Goal: Leave review/rating

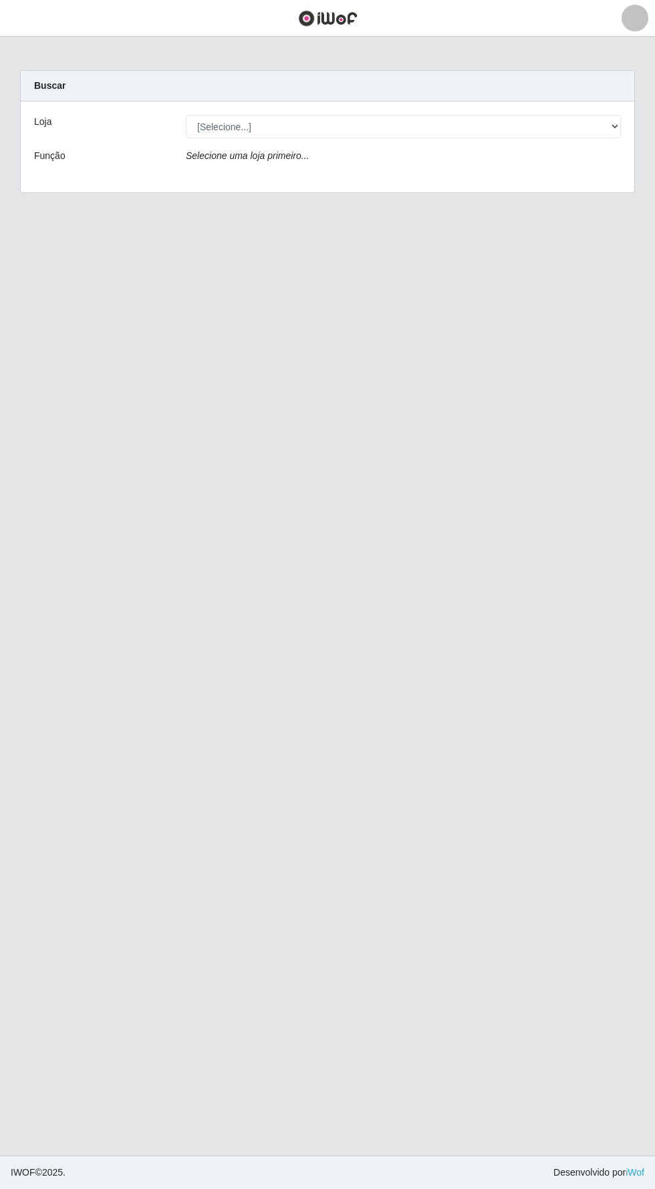
scroll to position [2, 0]
click at [335, 123] on select "[Selecione...] Supermercado Compre Bem - Itabaiana" at bounding box center [403, 126] width 435 height 23
select select "264"
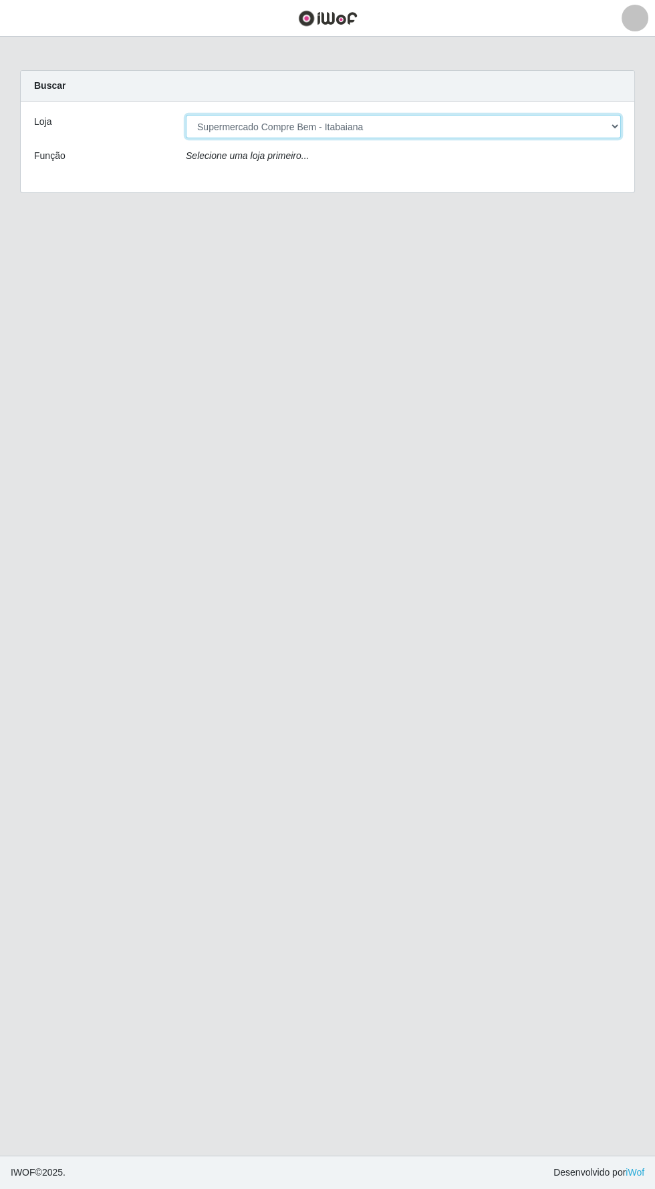
click at [186, 115] on select "[Selecione...] Supermercado Compre Bem - Itabaiana" at bounding box center [403, 126] width 435 height 23
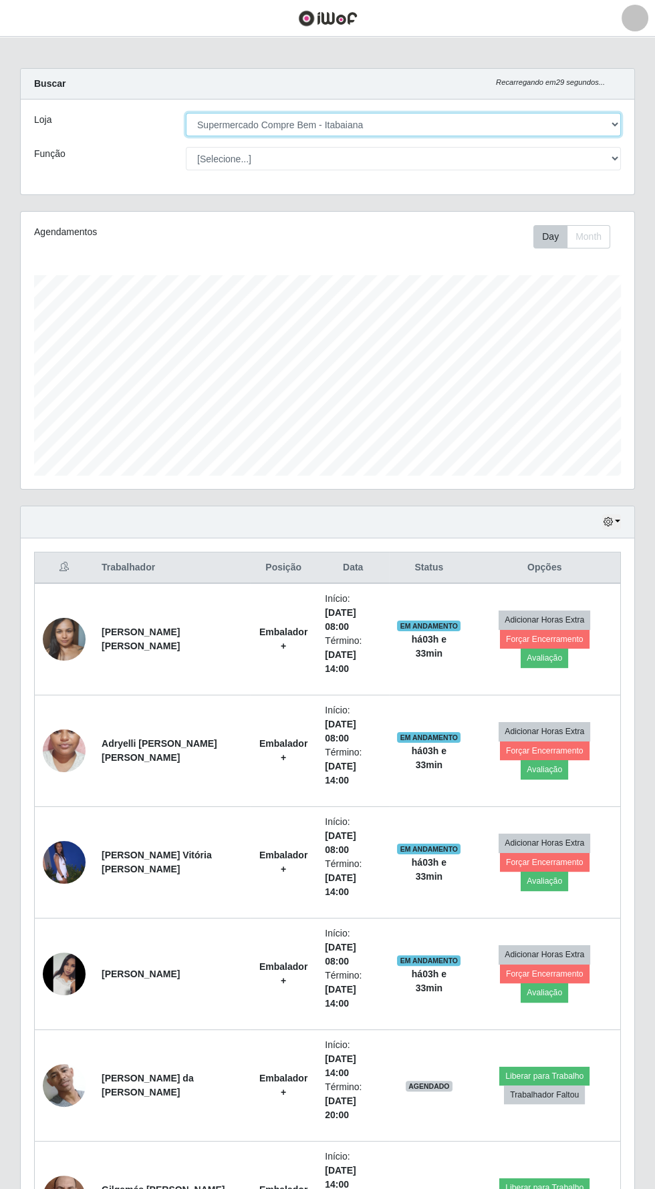
scroll to position [277, 613]
click at [616, 516] on button "button" at bounding box center [611, 522] width 19 height 15
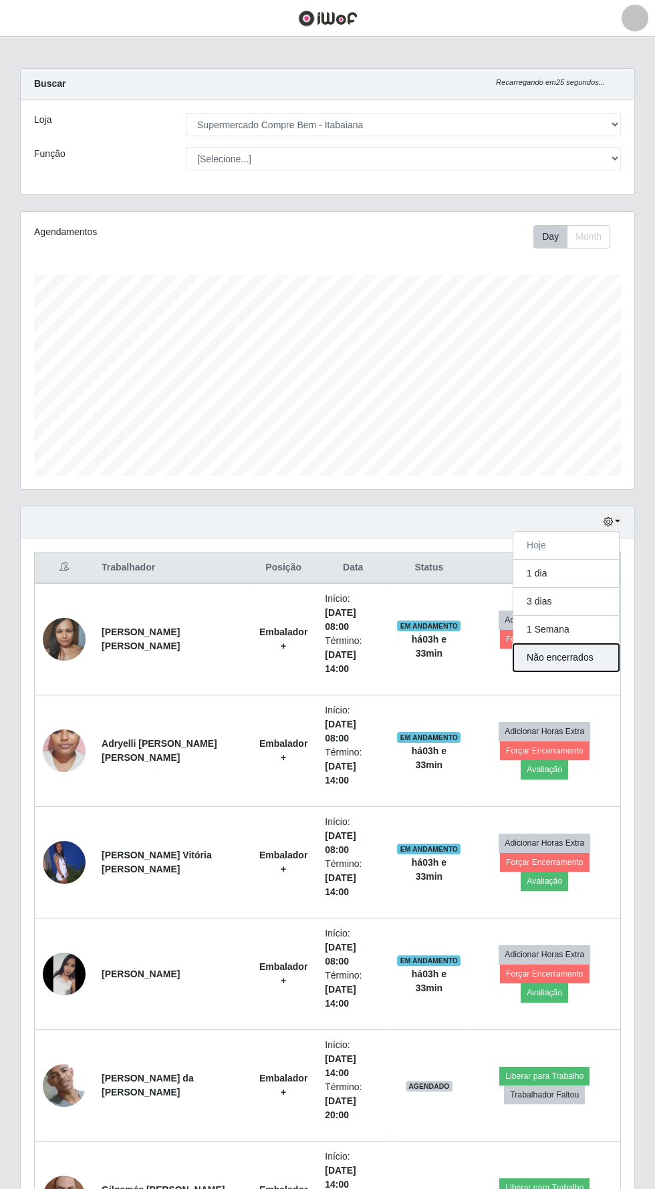
click at [595, 651] on button "Não encerrados" at bounding box center [566, 657] width 106 height 27
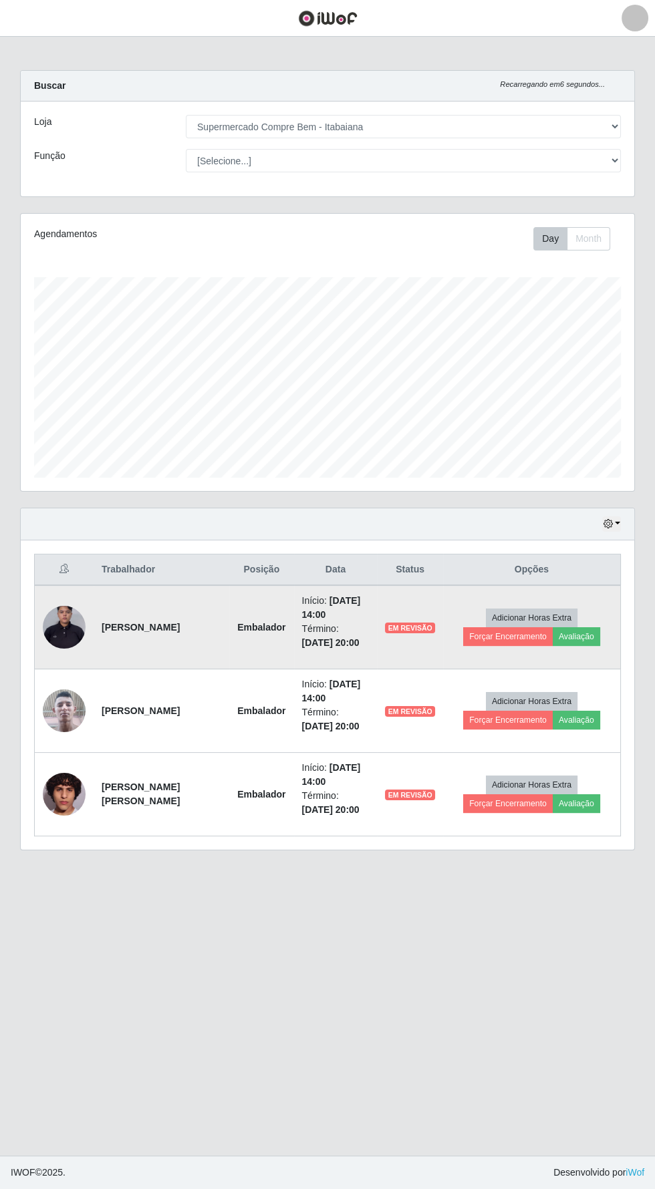
click at [65, 618] on img at bounding box center [64, 627] width 43 height 76
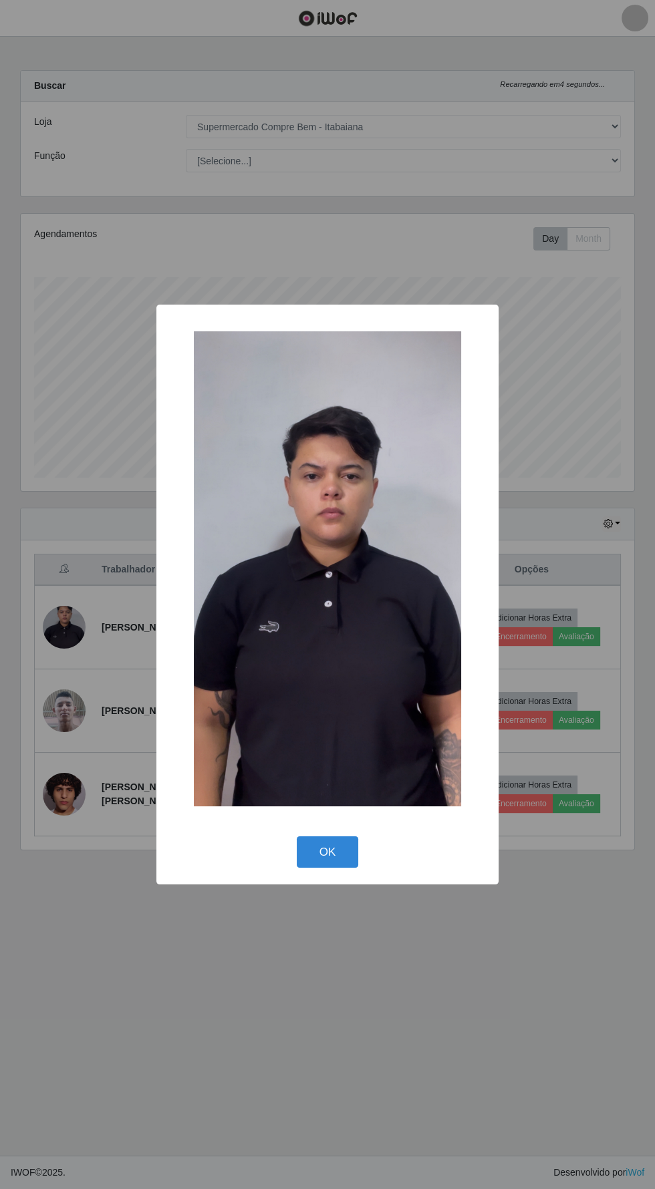
click at [247, 1021] on div "× OK Cancel" at bounding box center [327, 594] width 655 height 1189
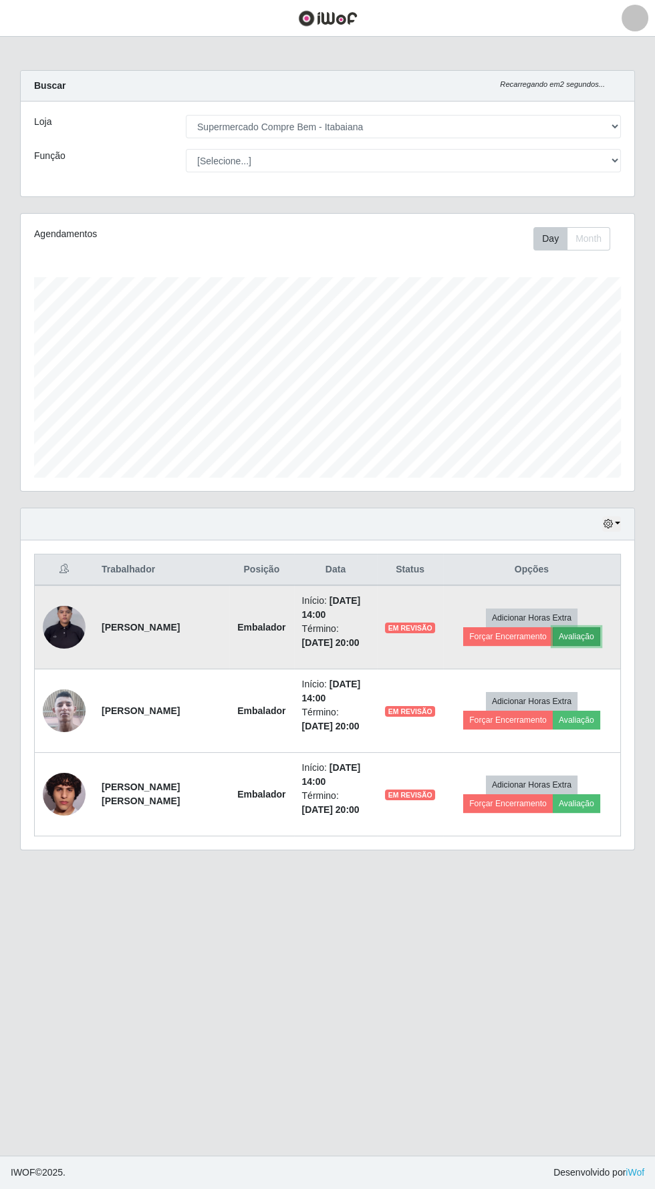
click at [580, 633] on button "Avaliação" at bounding box center [576, 636] width 47 height 19
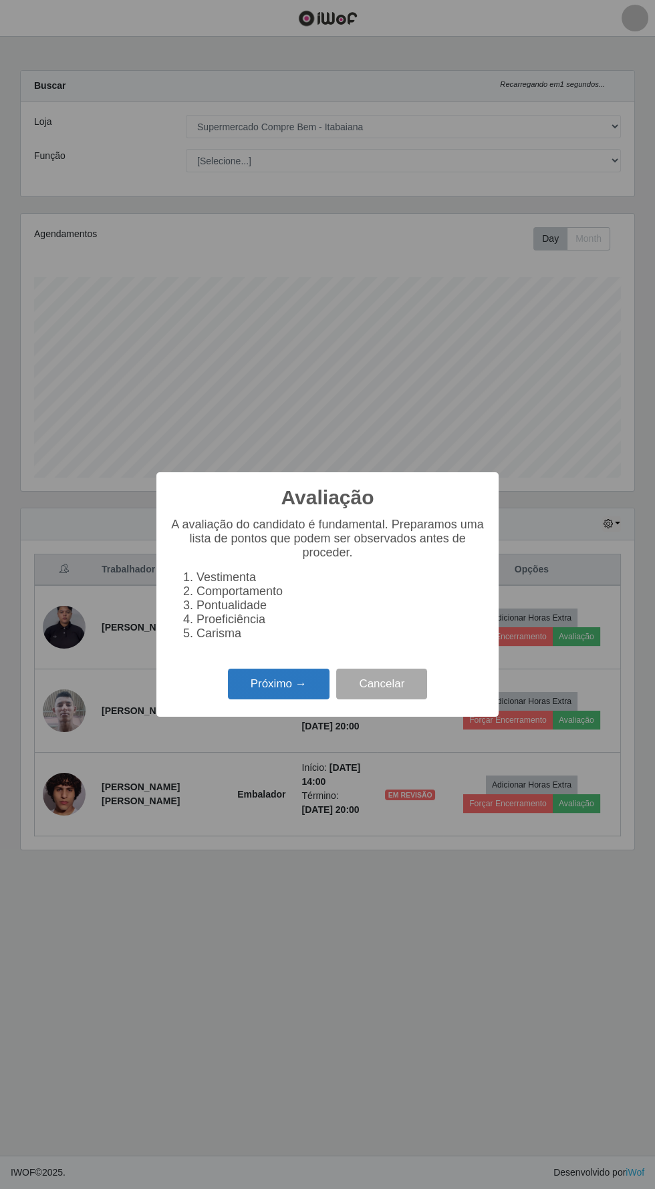
click at [267, 684] on button "Próximo →" at bounding box center [279, 684] width 102 height 31
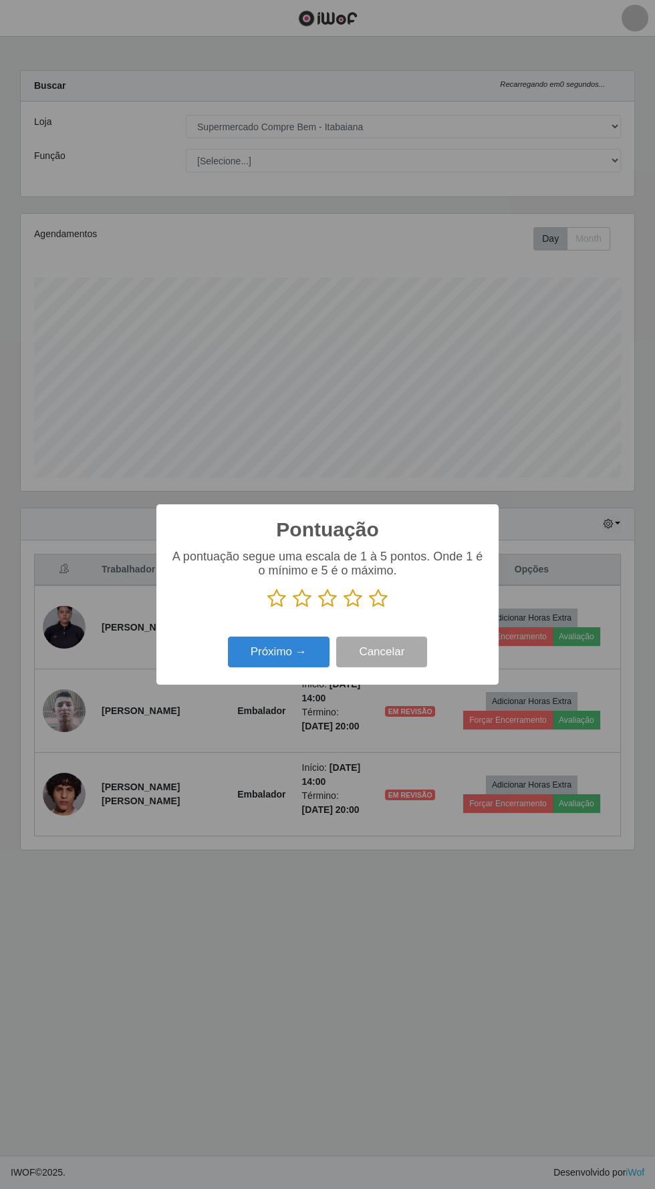
click at [331, 600] on icon at bounding box center [327, 599] width 19 height 20
click at [318, 609] on input "radio" at bounding box center [318, 609] width 0 height 0
click at [287, 652] on button "Próximo →" at bounding box center [279, 652] width 102 height 31
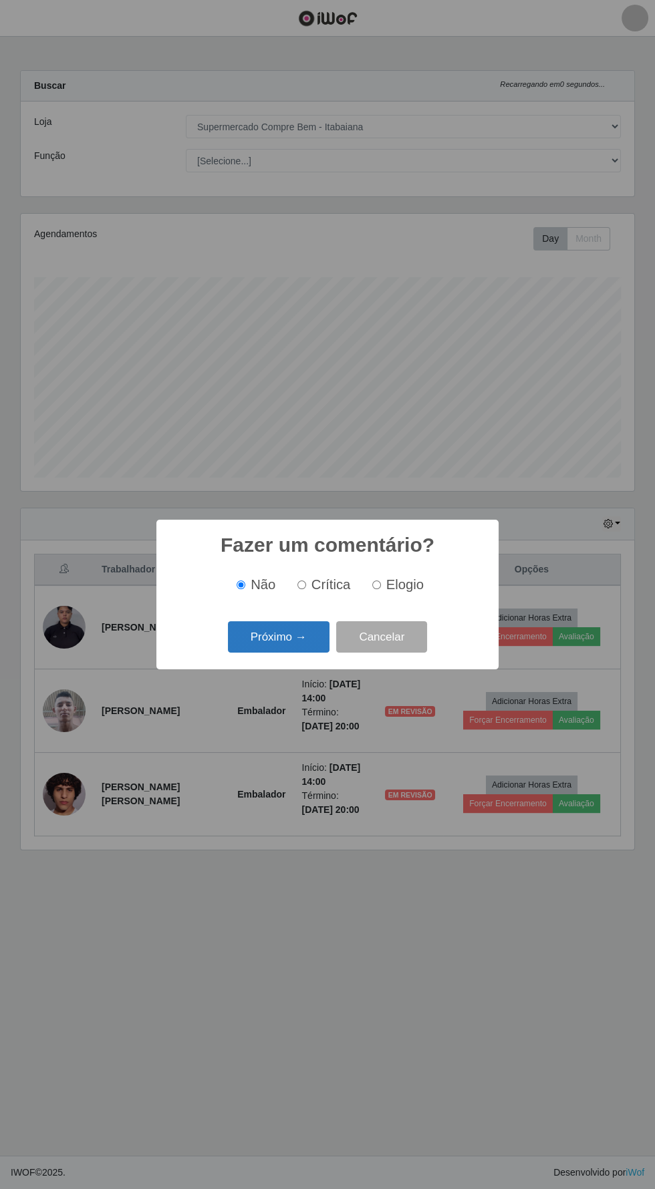
click at [274, 637] on button "Próximo →" at bounding box center [279, 636] width 102 height 31
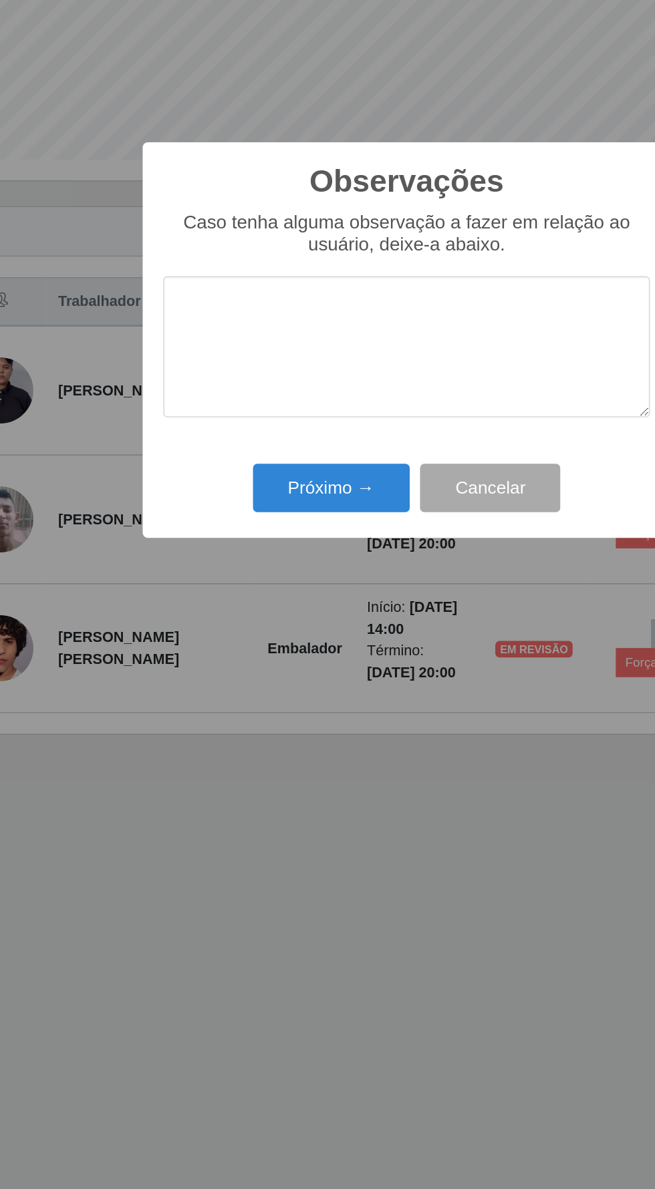
scroll to position [2, 0]
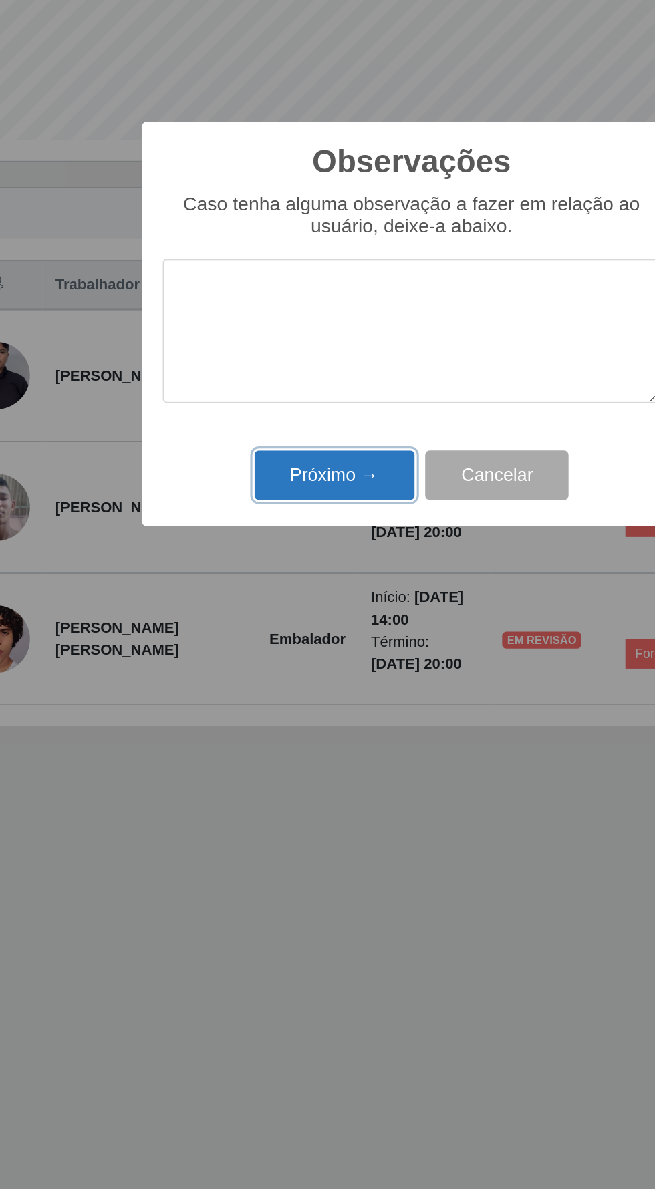
click at [270, 686] on button "Próximo →" at bounding box center [279, 690] width 102 height 31
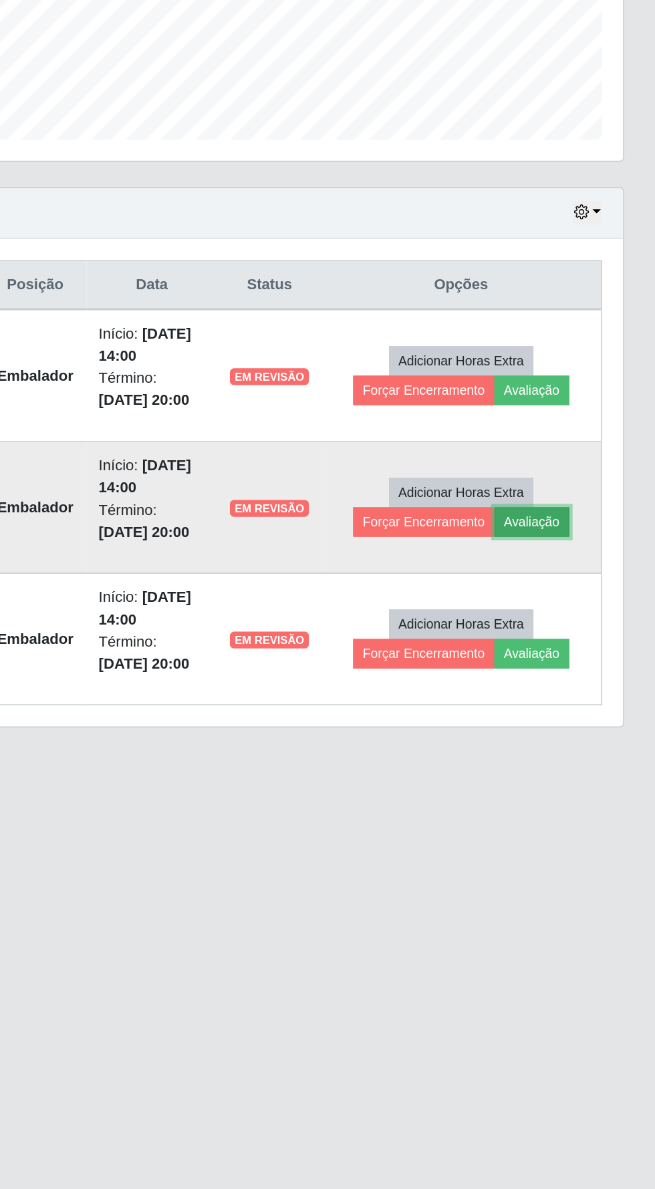
click at [581, 714] on button "Avaliação" at bounding box center [576, 720] width 47 height 19
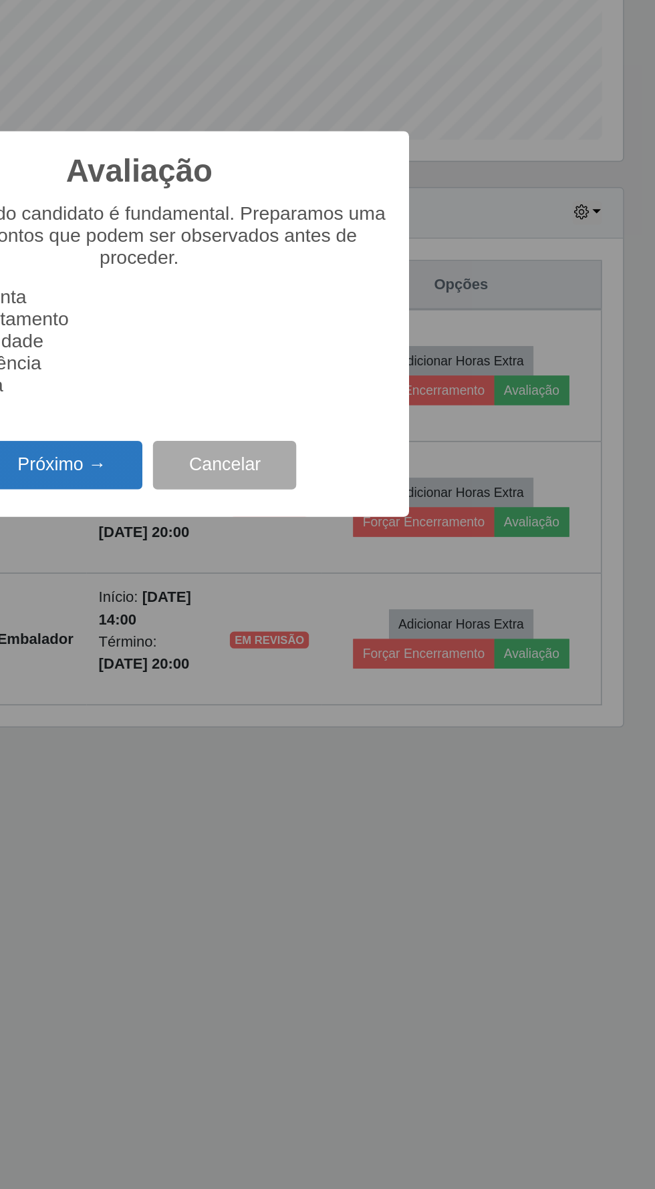
click at [274, 675] on button "Próximo →" at bounding box center [279, 684] width 102 height 31
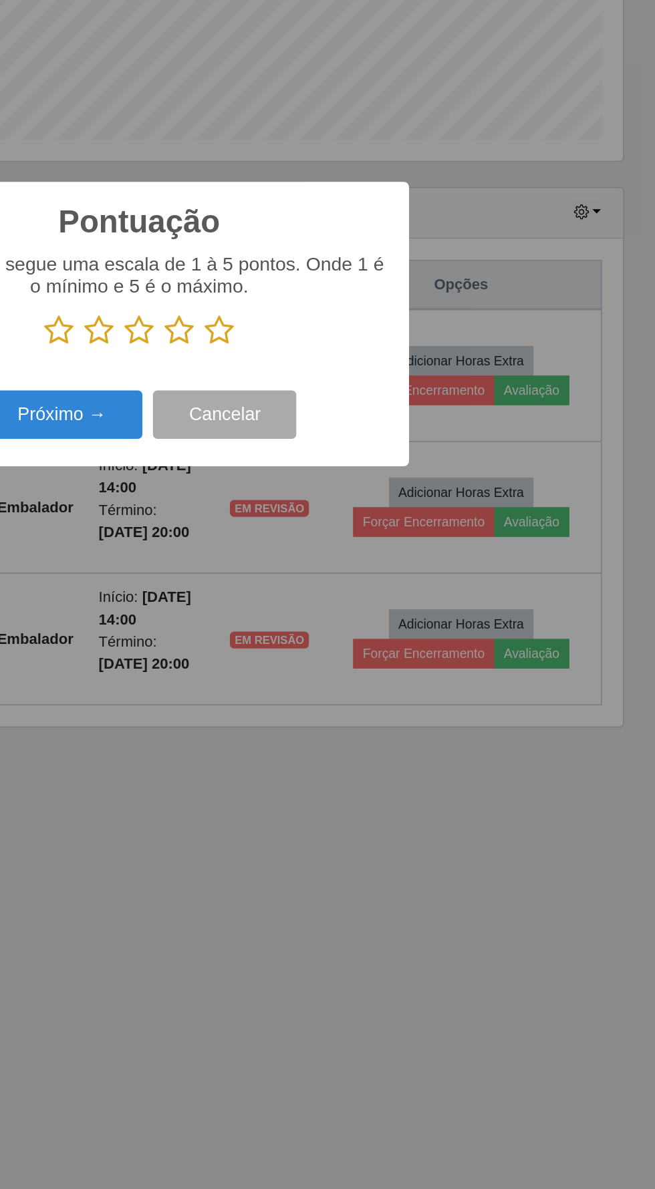
click at [375, 602] on icon at bounding box center [378, 599] width 19 height 20
click at [369, 609] on input "radio" at bounding box center [369, 609] width 0 height 0
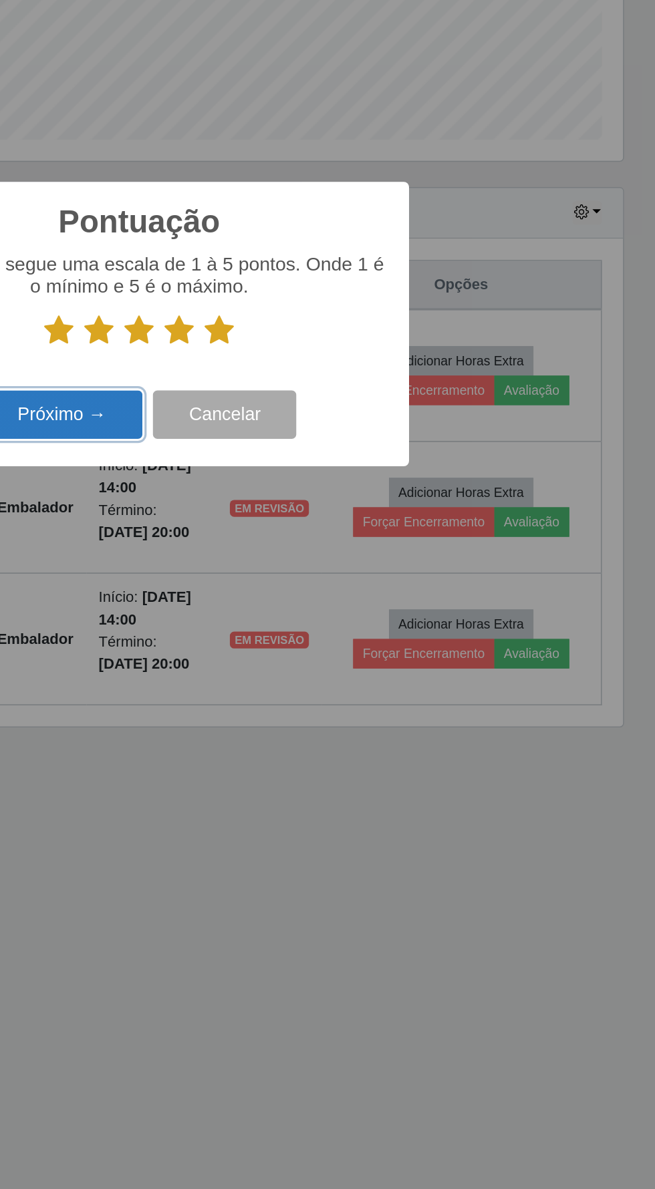
click at [280, 650] on button "Próximo →" at bounding box center [279, 652] width 102 height 31
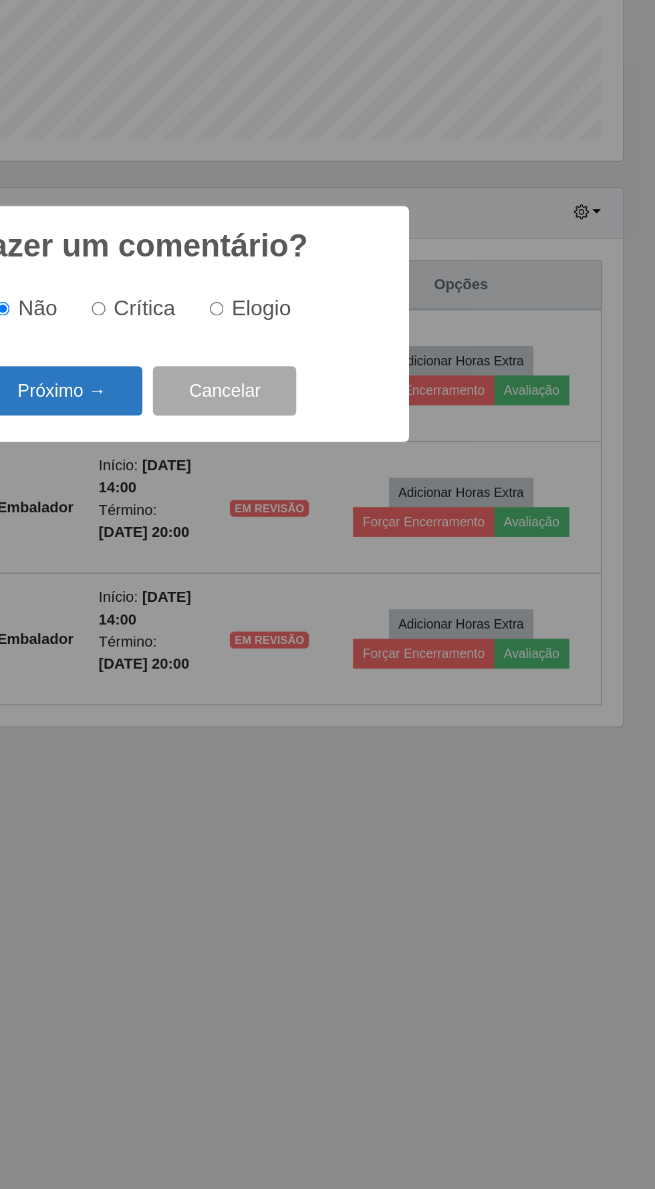
click at [279, 640] on button "Próximo →" at bounding box center [279, 636] width 102 height 31
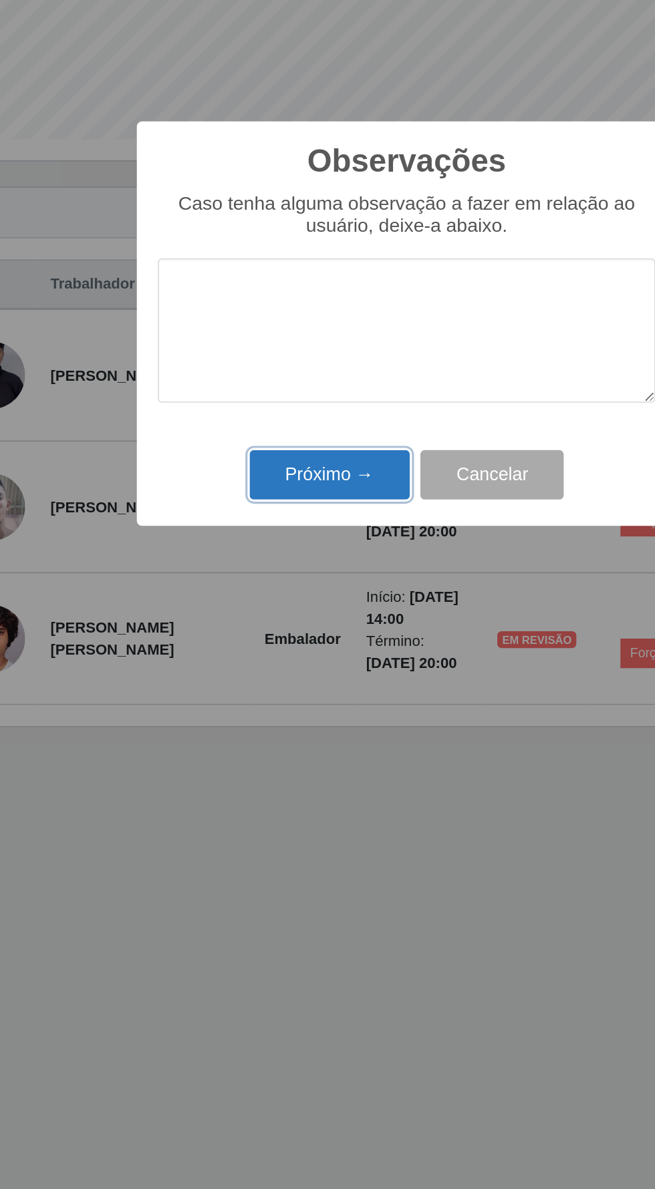
click at [275, 690] on button "Próximo →" at bounding box center [279, 690] width 102 height 31
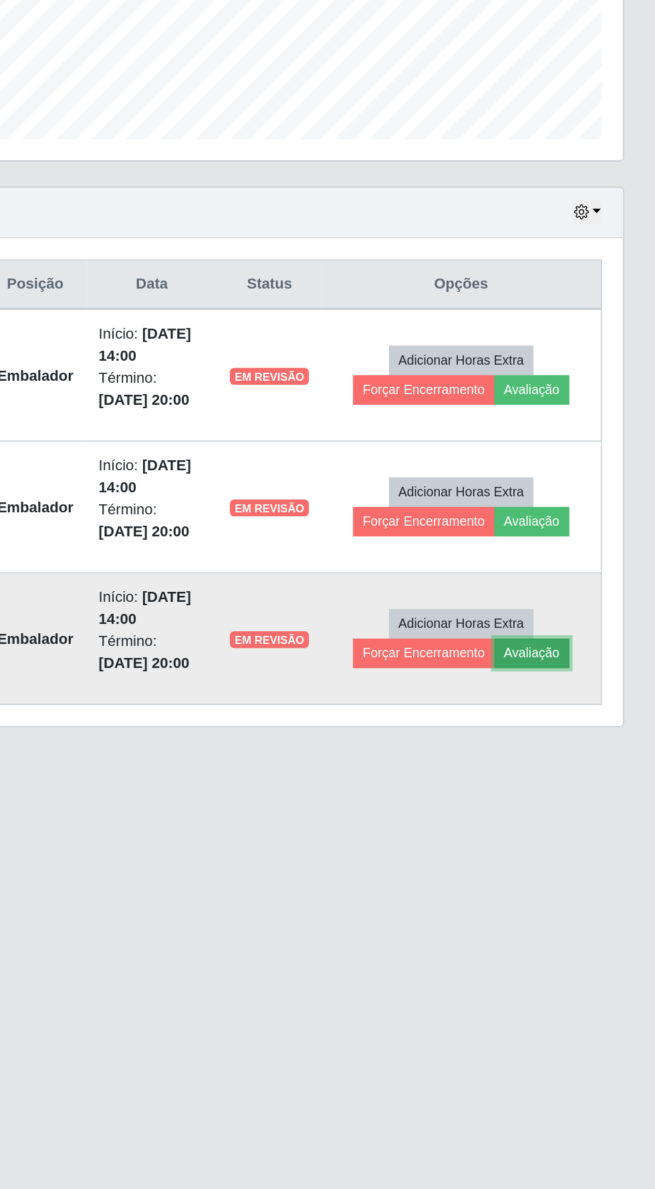
click at [584, 803] on button "Avaliação" at bounding box center [576, 804] width 47 height 19
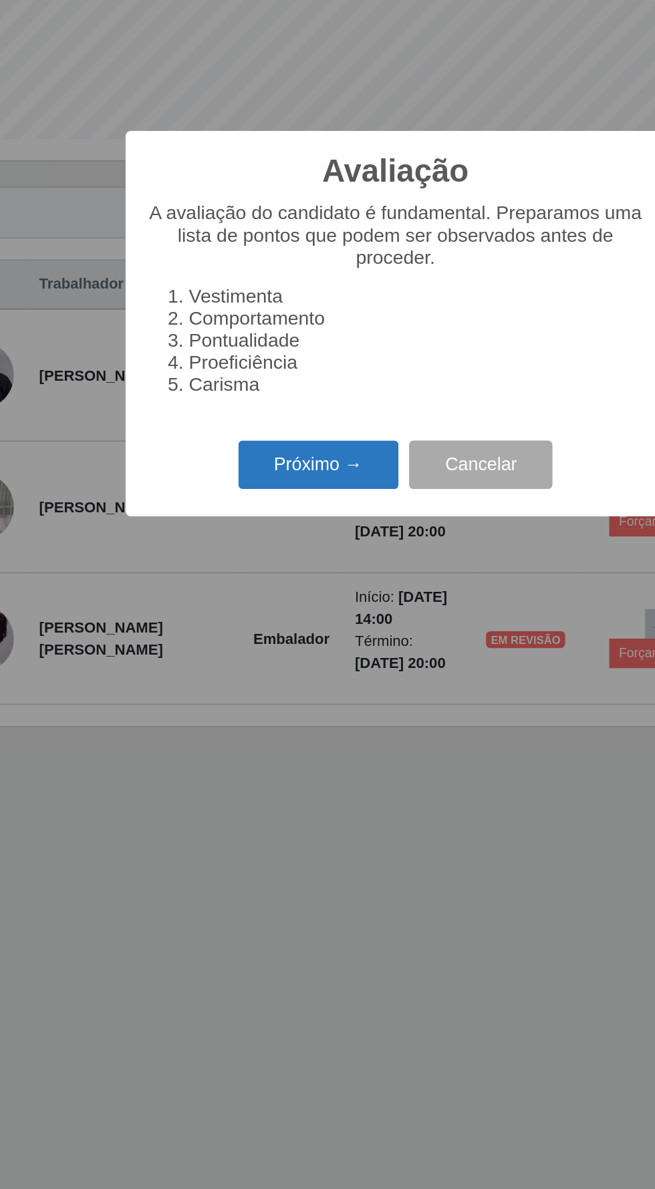
click at [272, 674] on button "Próximo →" at bounding box center [279, 684] width 102 height 31
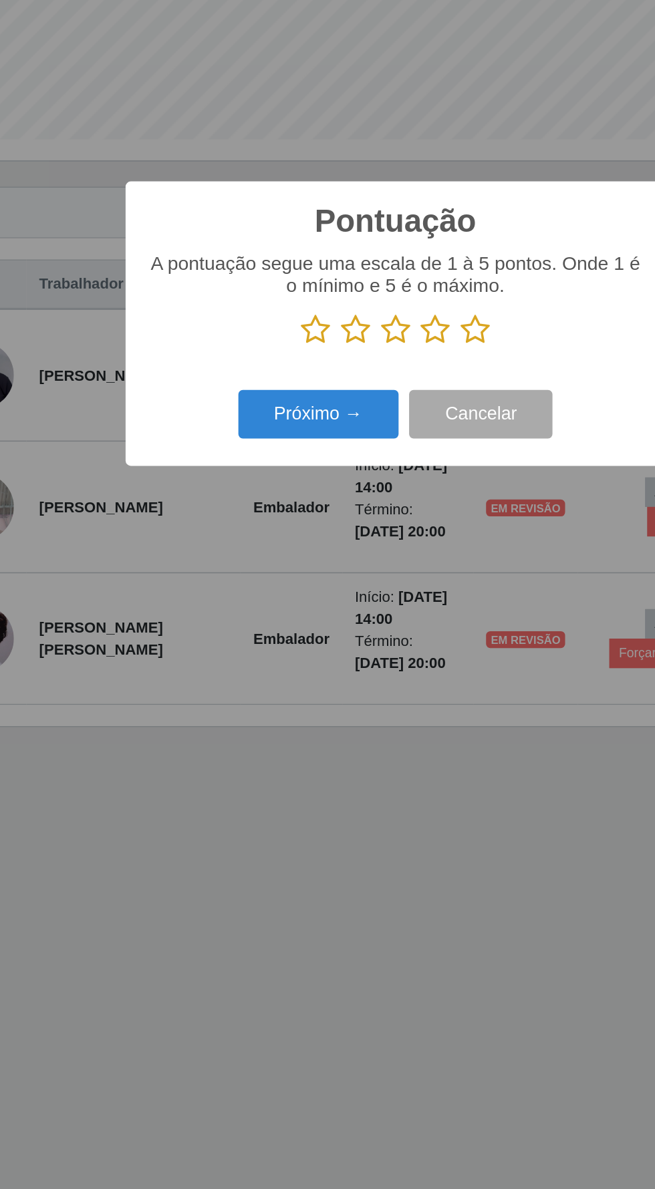
click at [323, 600] on icon at bounding box center [327, 599] width 19 height 20
click at [318, 609] on input "radio" at bounding box center [318, 609] width 0 height 0
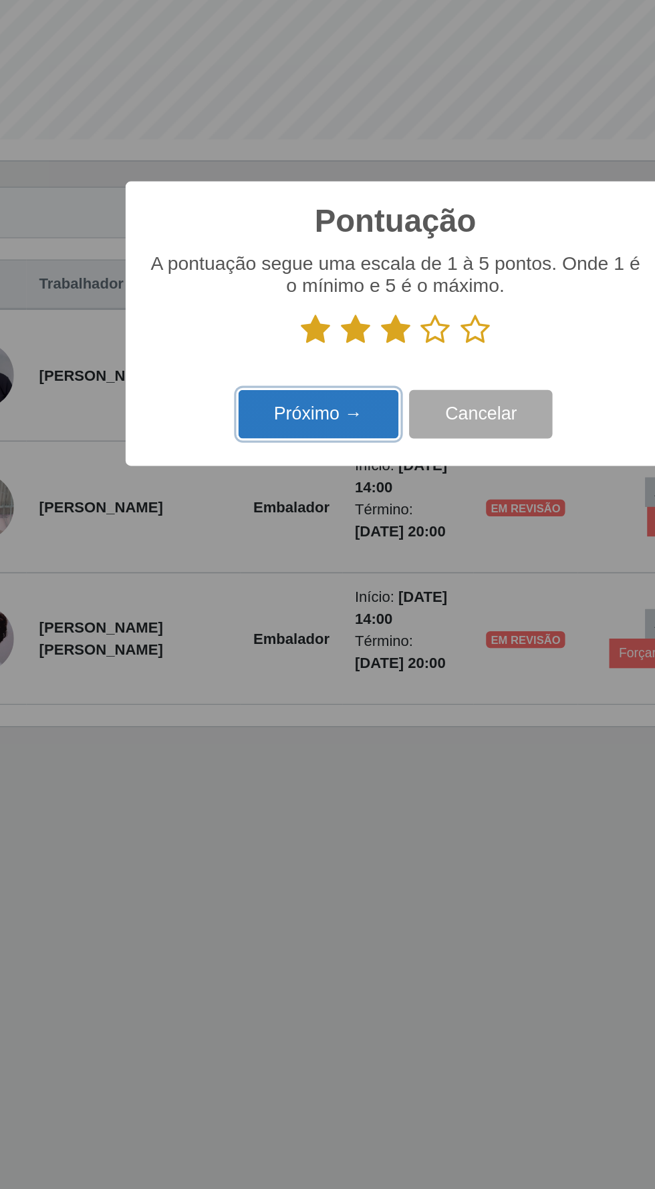
click at [279, 648] on button "Próximo →" at bounding box center [279, 652] width 102 height 31
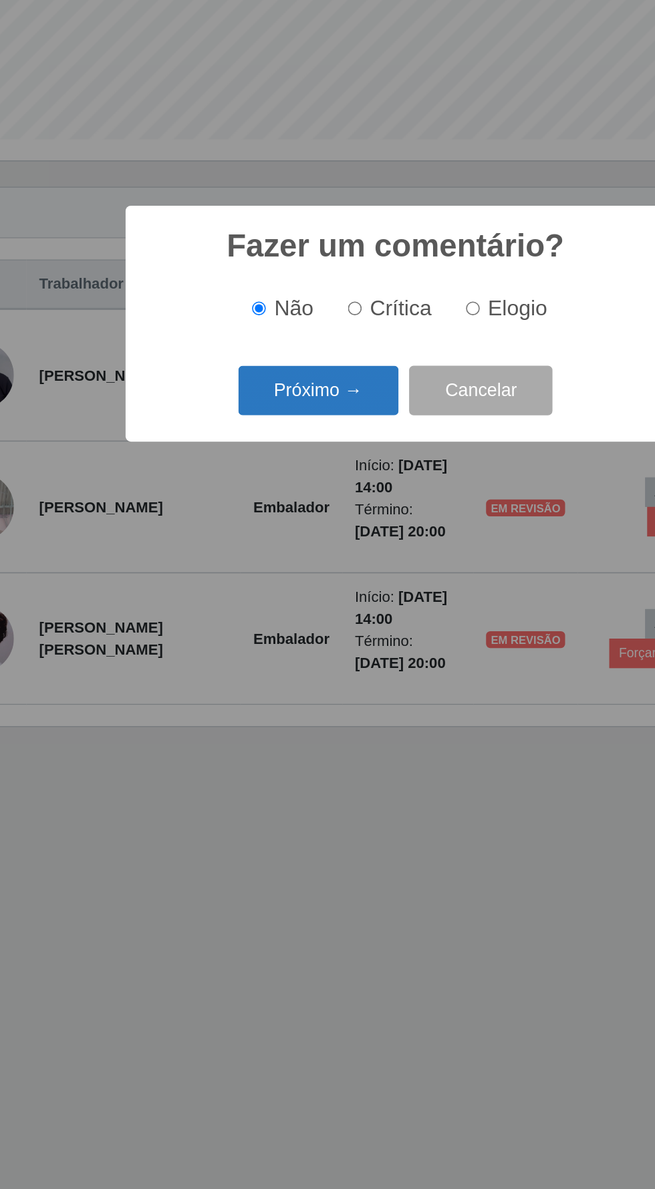
click at [282, 636] on button "Próximo →" at bounding box center [279, 636] width 102 height 31
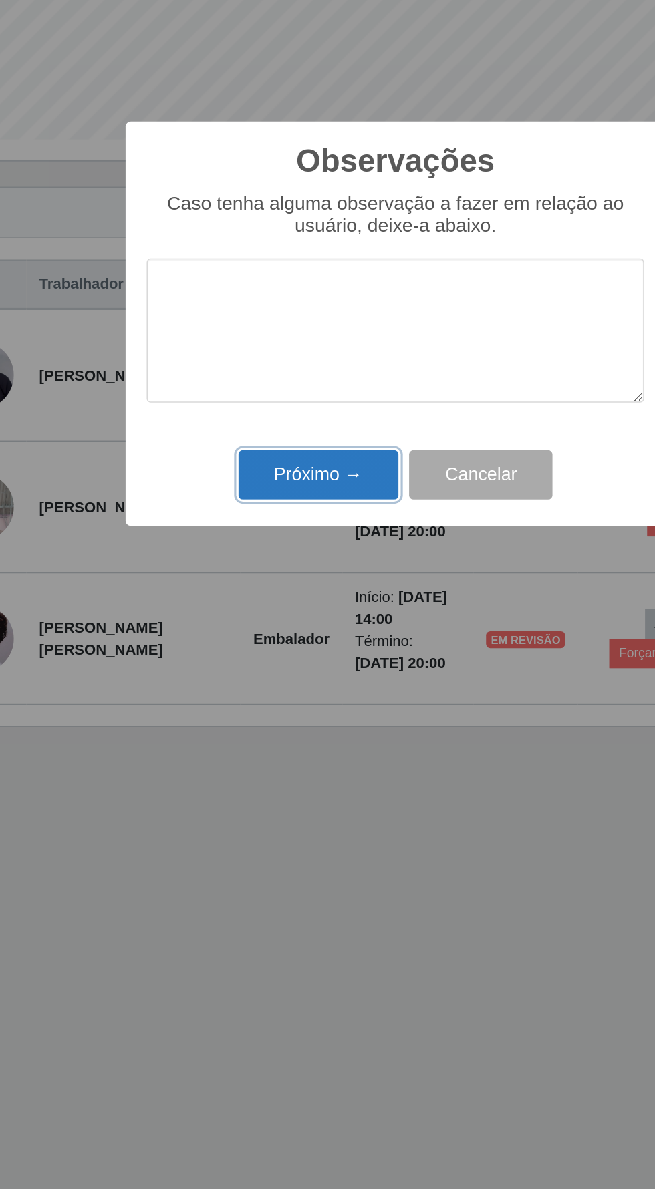
click at [271, 697] on button "Próximo →" at bounding box center [279, 690] width 102 height 31
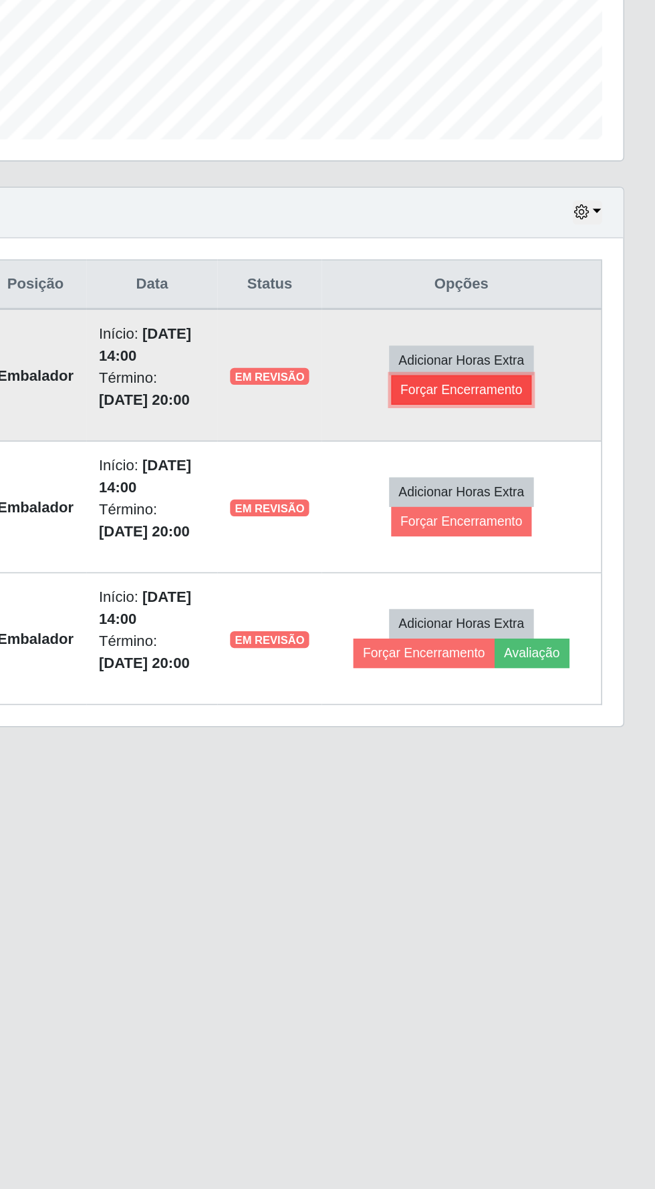
click at [546, 636] on button "Forçar Encerramento" at bounding box center [532, 636] width 90 height 19
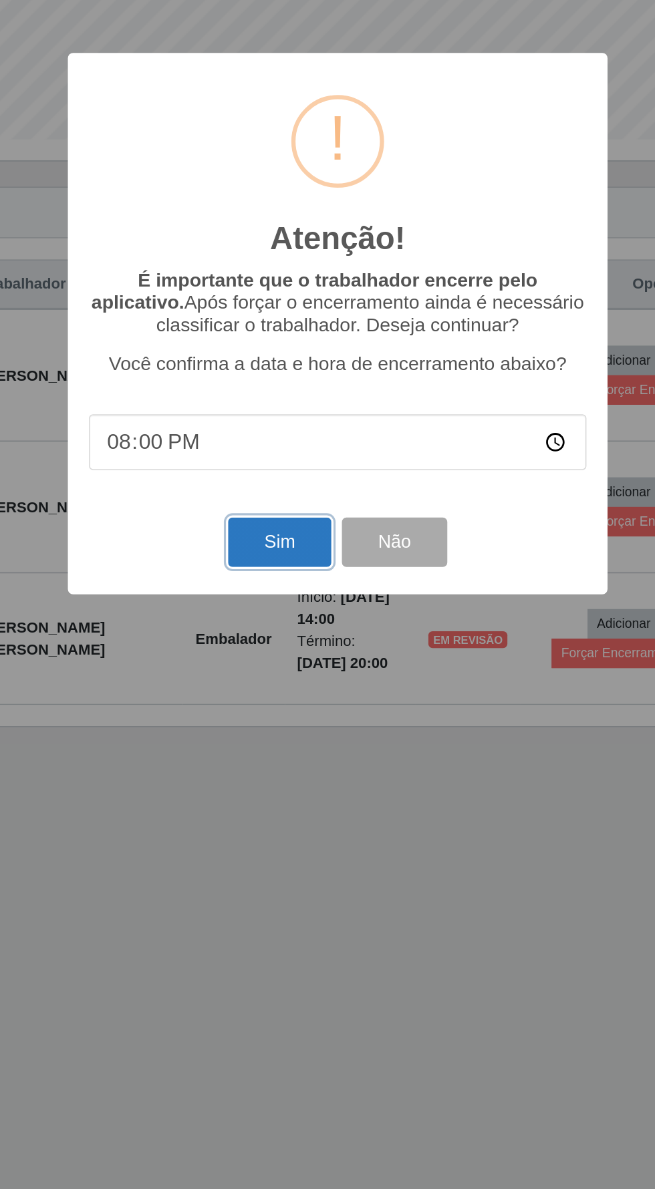
click at [276, 728] on button "Sim" at bounding box center [290, 733] width 65 height 31
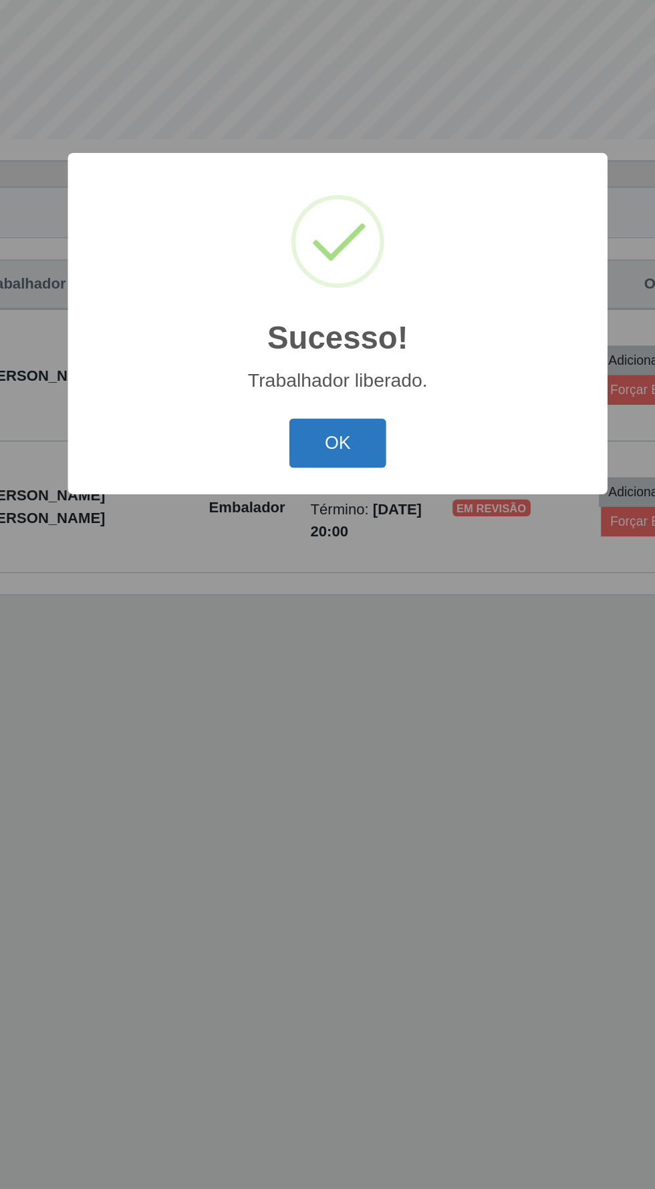
click at [335, 663] on button "OK" at bounding box center [328, 670] width 62 height 31
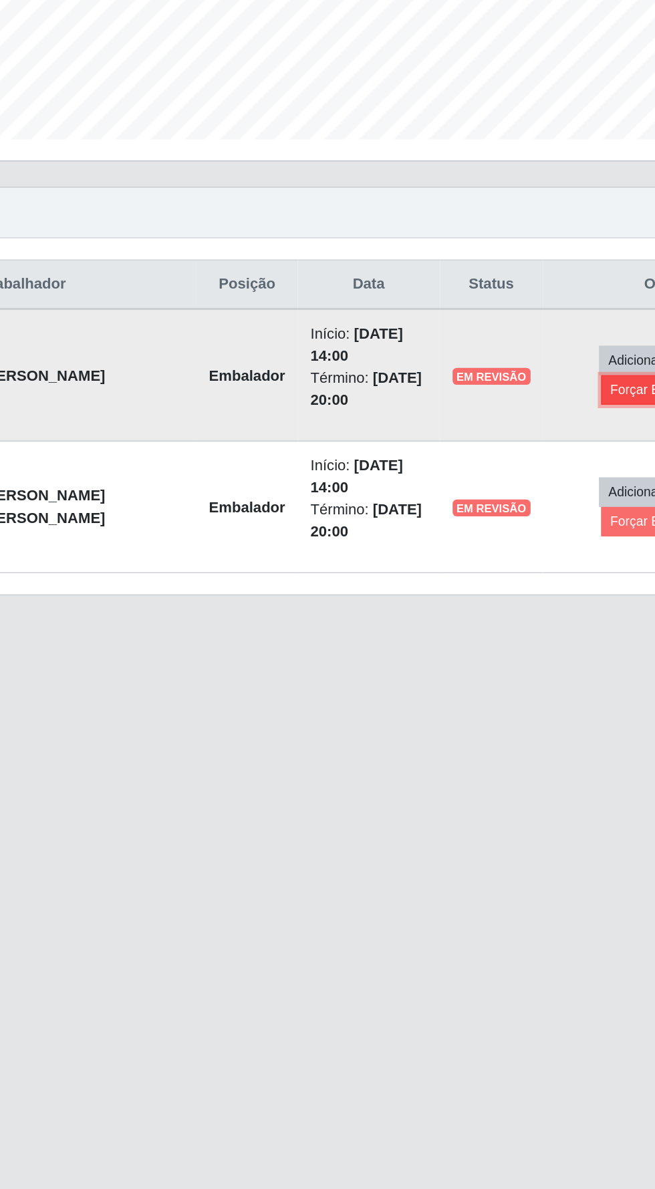
click at [505, 636] on button "Forçar Encerramento" at bounding box center [540, 636] width 90 height 19
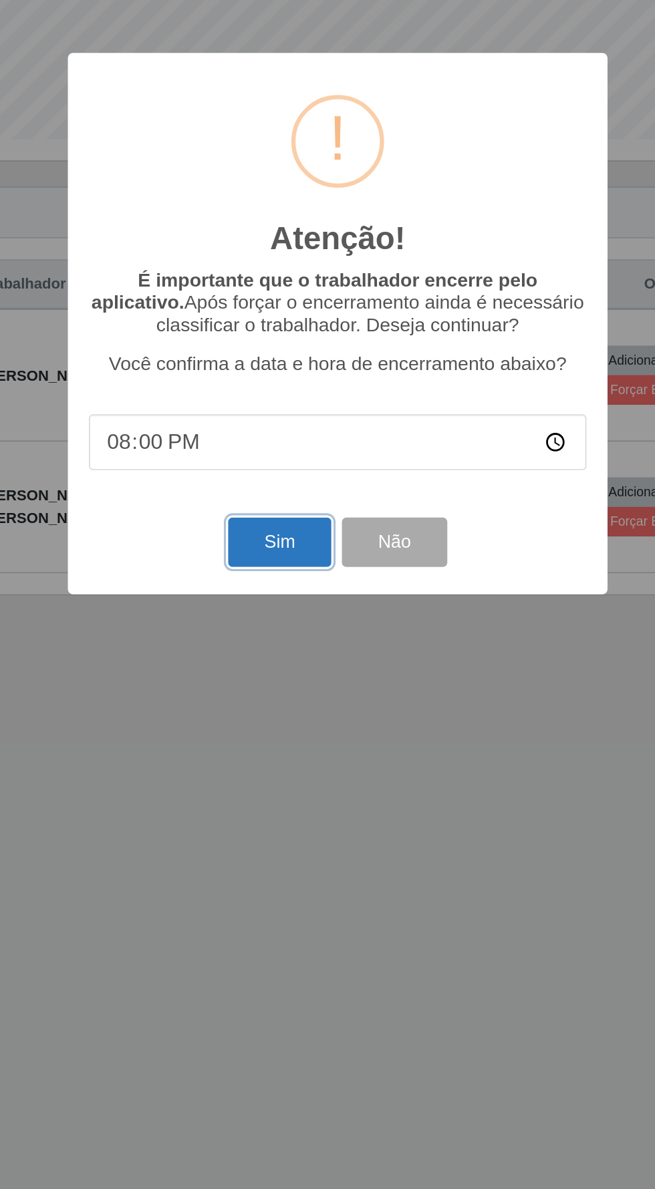
click at [283, 725] on button "Sim" at bounding box center [290, 733] width 65 height 31
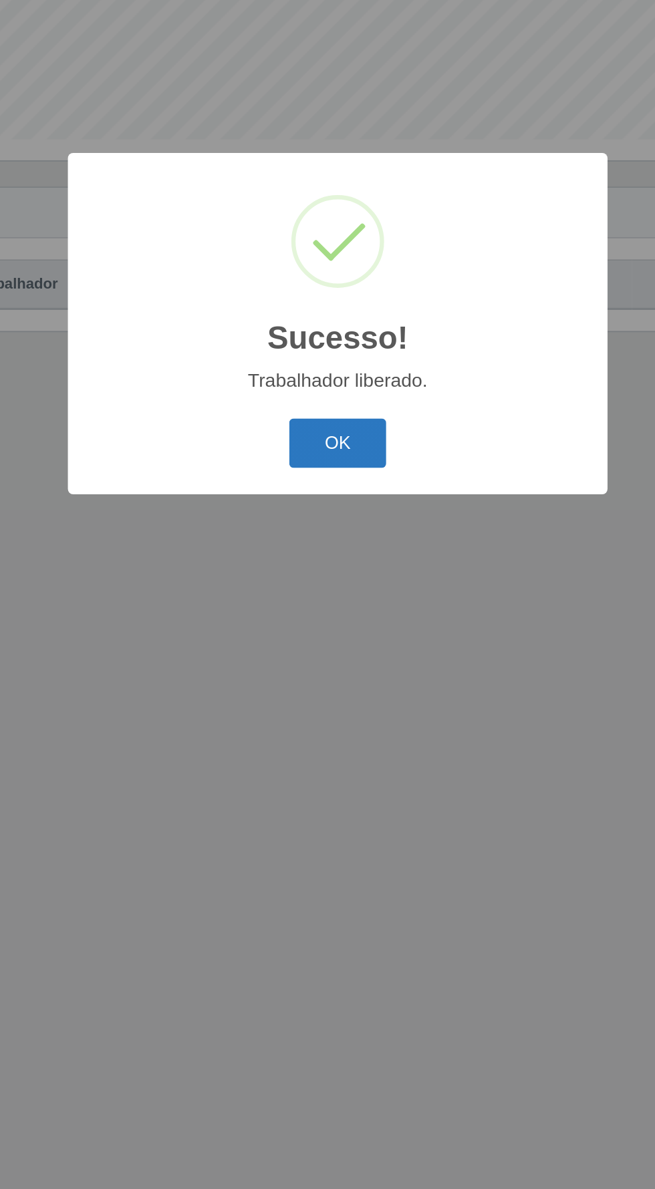
click at [317, 661] on button "OK" at bounding box center [328, 670] width 62 height 31
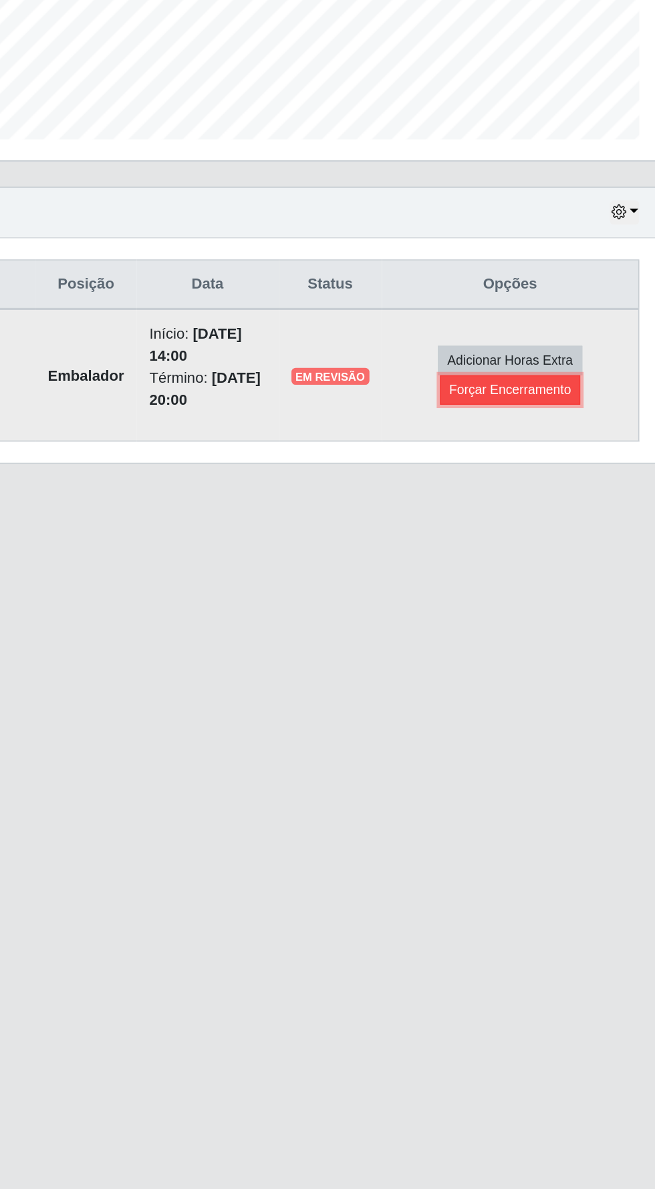
click at [556, 631] on button "Forçar Encerramento" at bounding box center [540, 636] width 90 height 19
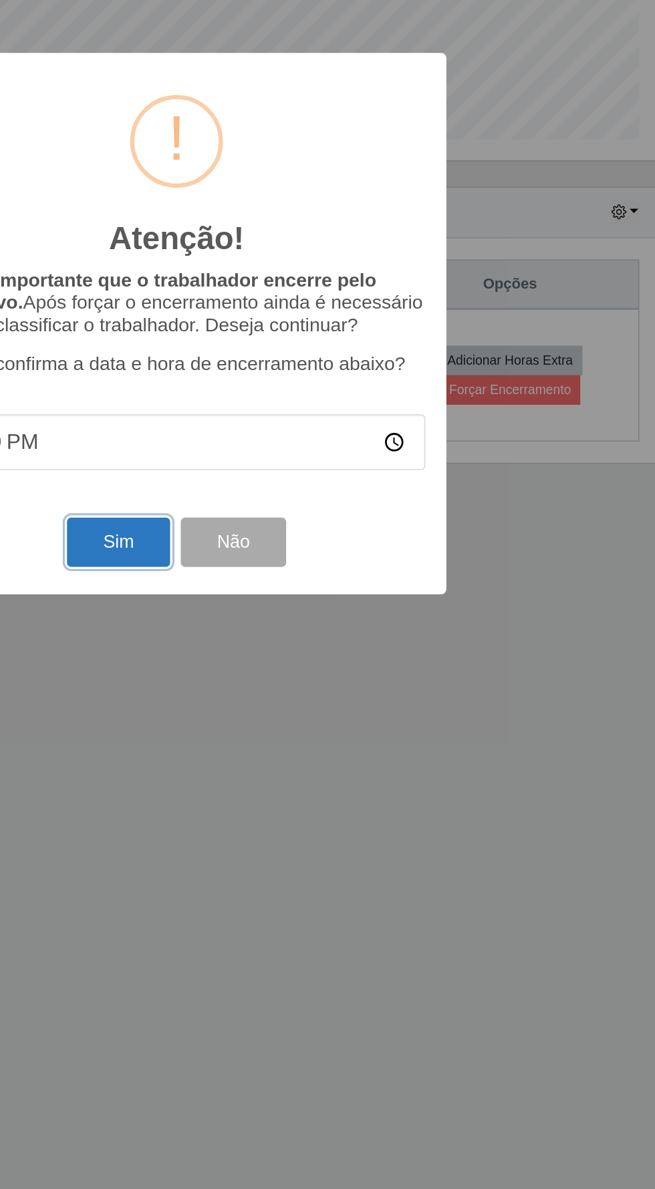
click at [293, 728] on button "Sim" at bounding box center [290, 733] width 65 height 31
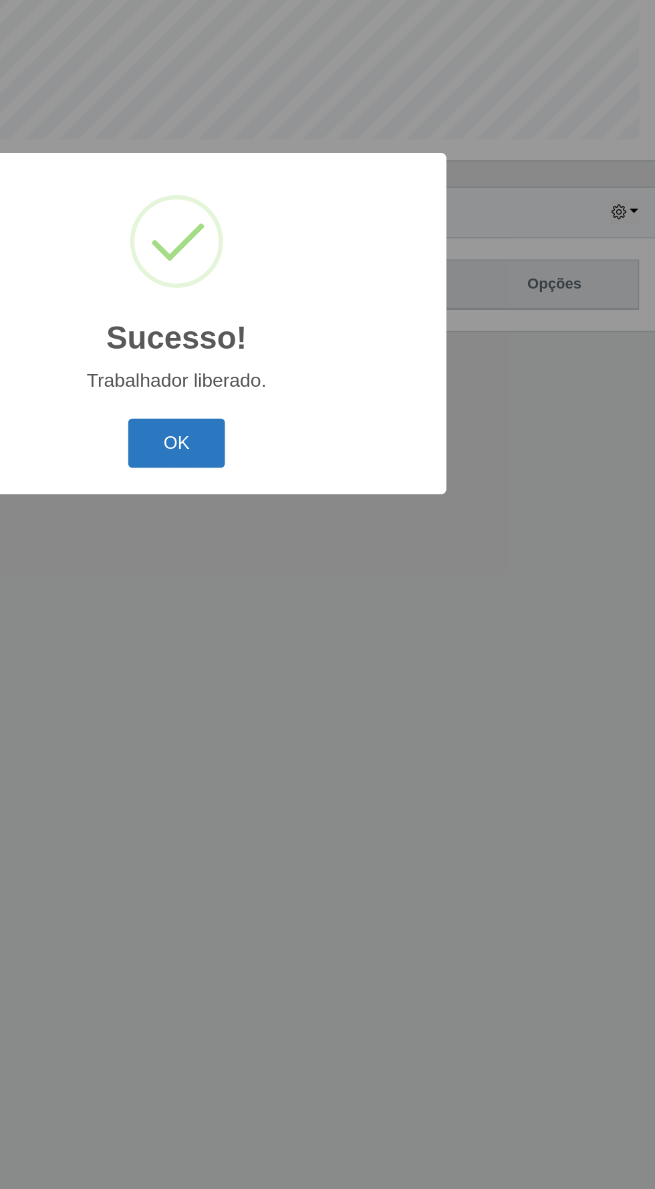
click at [329, 680] on button "OK" at bounding box center [328, 670] width 62 height 31
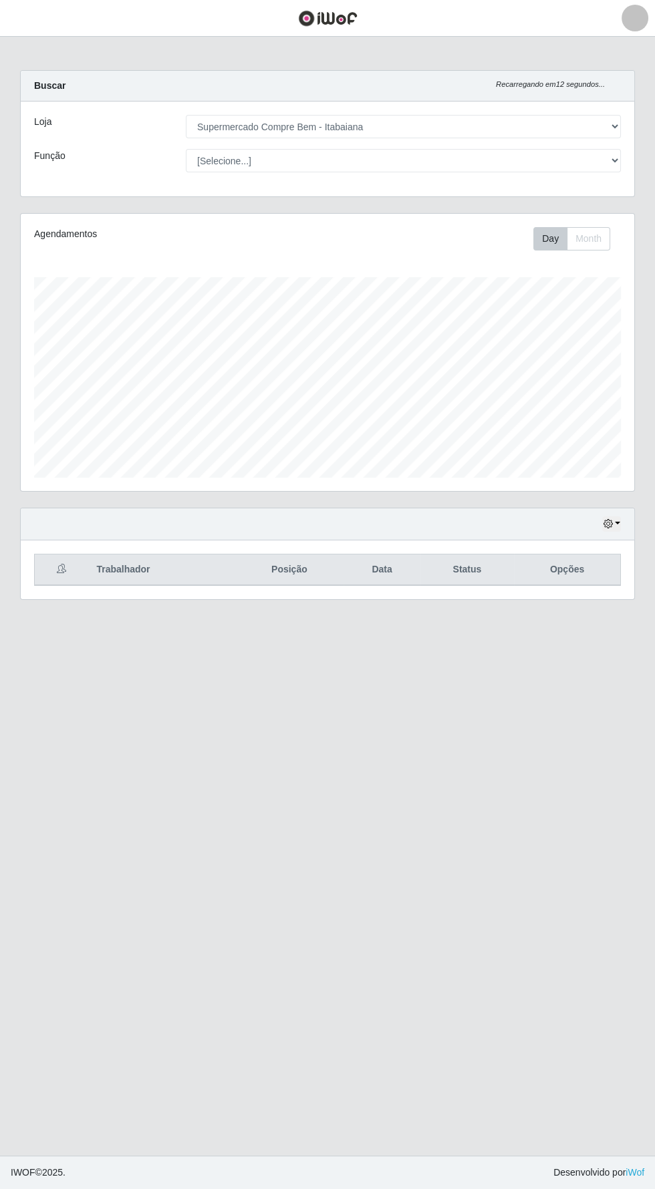
scroll to position [0, 0]
click at [26, 18] on button "button" at bounding box center [16, 18] width 33 height 22
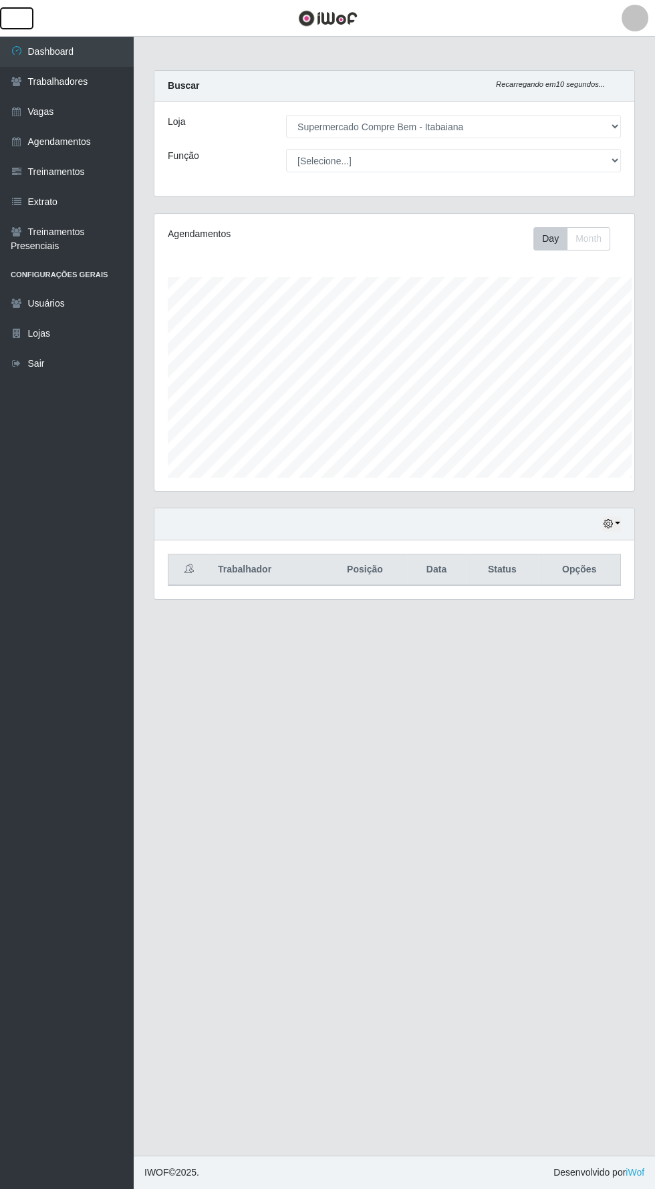
scroll to position [667968, 667765]
click at [75, 142] on link "Agendamentos" at bounding box center [67, 142] width 134 height 30
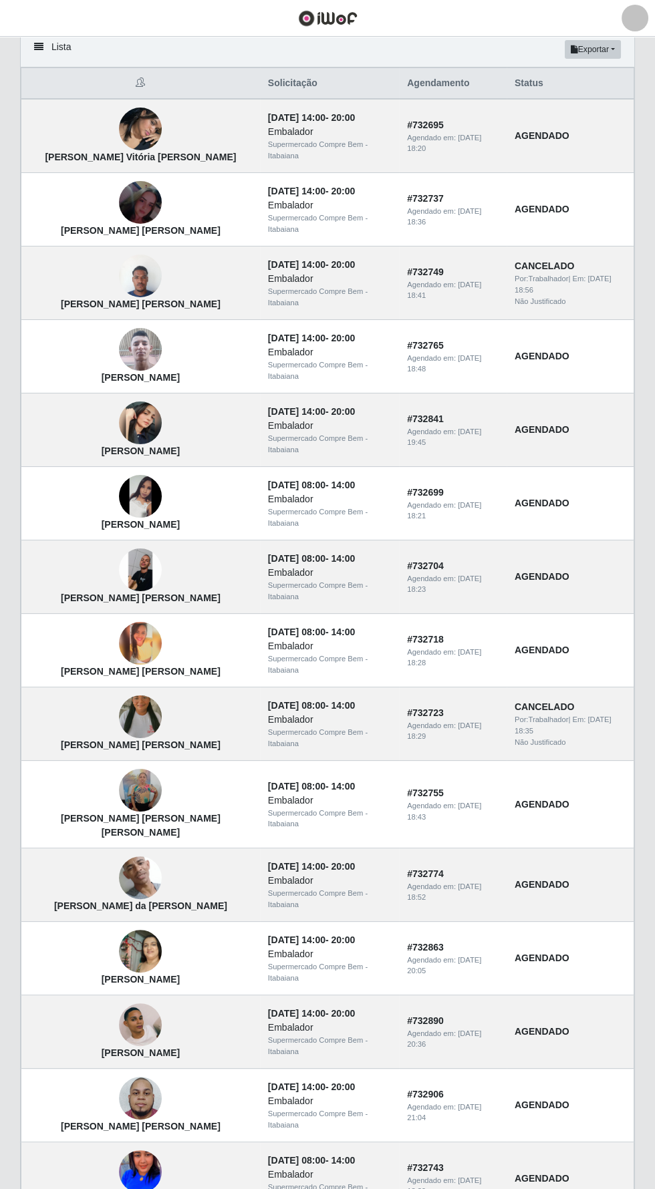
scroll to position [103, 0]
